Goal: Find specific page/section: Find specific page/section

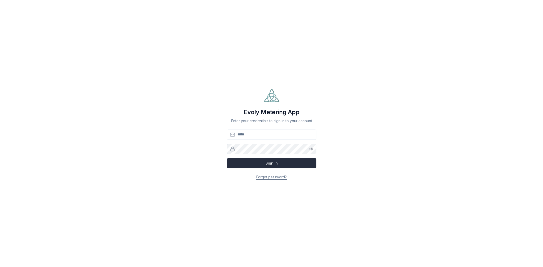
type input "**********"
click at [264, 163] on button "Sign in" at bounding box center [272, 163] width 90 height 10
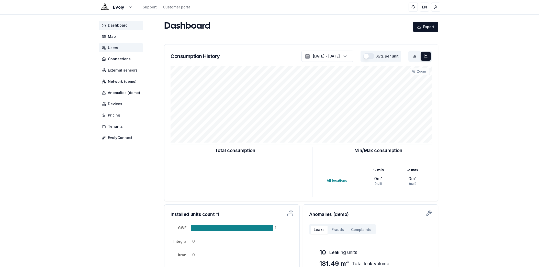
click at [114, 49] on span "Users" at bounding box center [113, 47] width 10 height 5
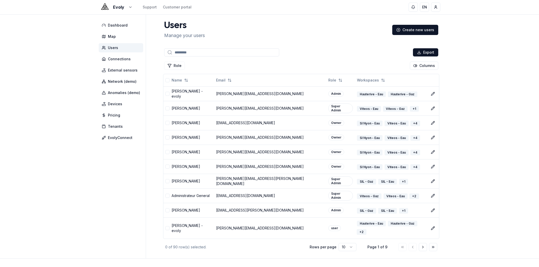
click at [133, 6] on div "Evoly Support Customer portal" at bounding box center [145, 7] width 93 height 6
click at [129, 7] on html "Evoly Support Customer portal EN Charles Dashboard Map Users Connections Extern…" at bounding box center [269, 141] width 539 height 283
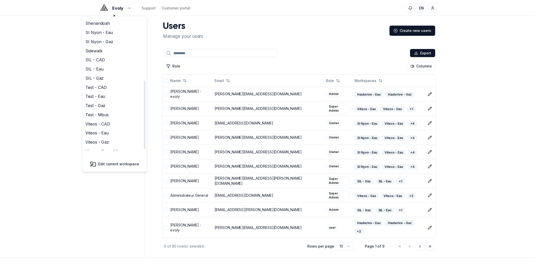
scroll to position [124, 0]
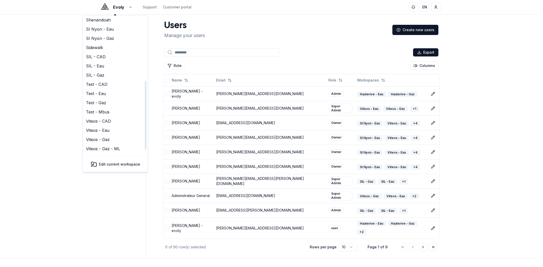
drag, startPoint x: 146, startPoint y: 79, endPoint x: 138, endPoint y: 148, distance: 70.2
click at [145, 148] on div at bounding box center [146, 115] width 2 height 69
click at [96, 107] on link "Test - Mbus" at bounding box center [115, 111] width 63 height 9
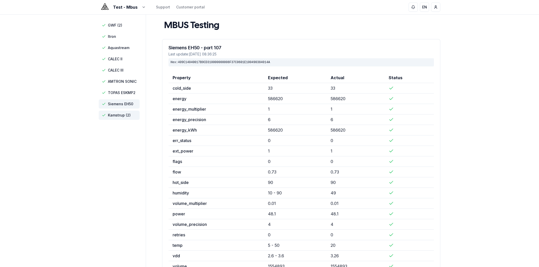
click at [120, 114] on span "Kamstrup (2)" at bounding box center [119, 115] width 23 height 5
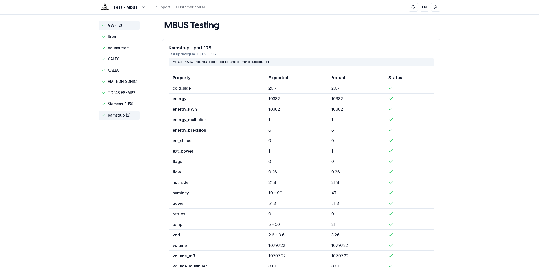
click at [107, 26] on span "GWF (2)" at bounding box center [119, 25] width 41 height 9
